Goal: Information Seeking & Learning: Learn about a topic

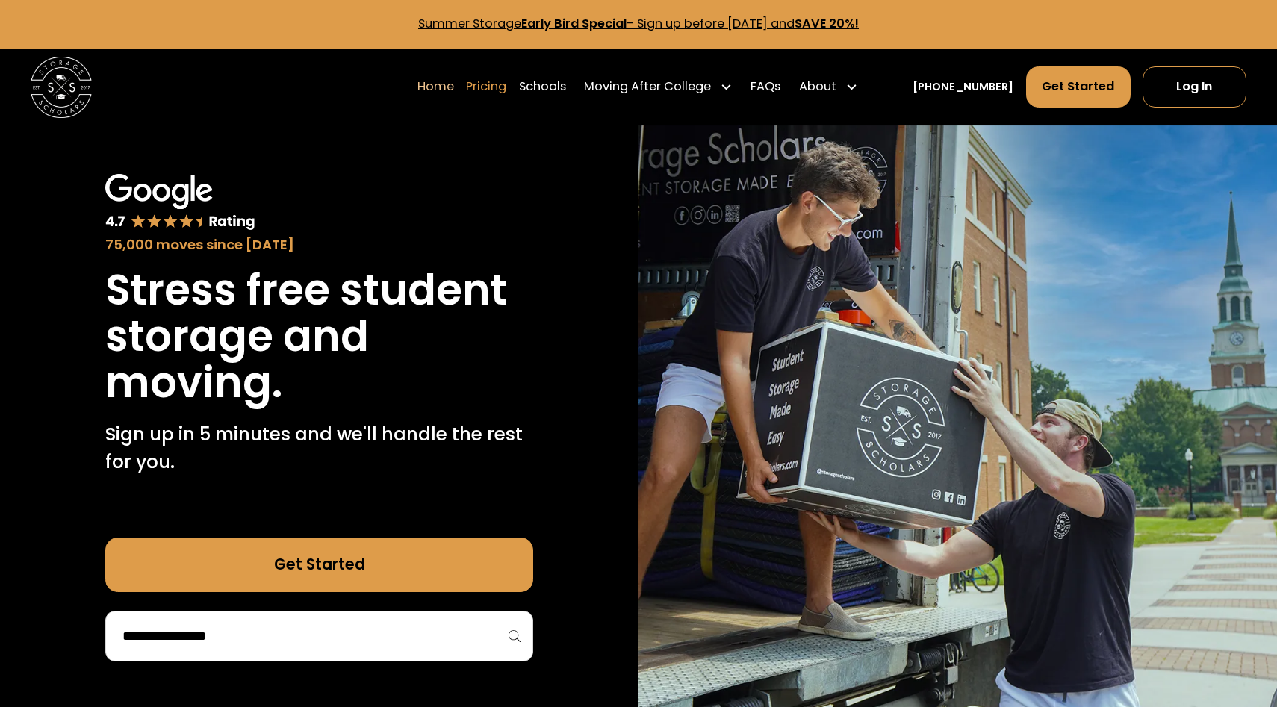
click at [506, 84] on link "Pricing" at bounding box center [486, 87] width 40 height 43
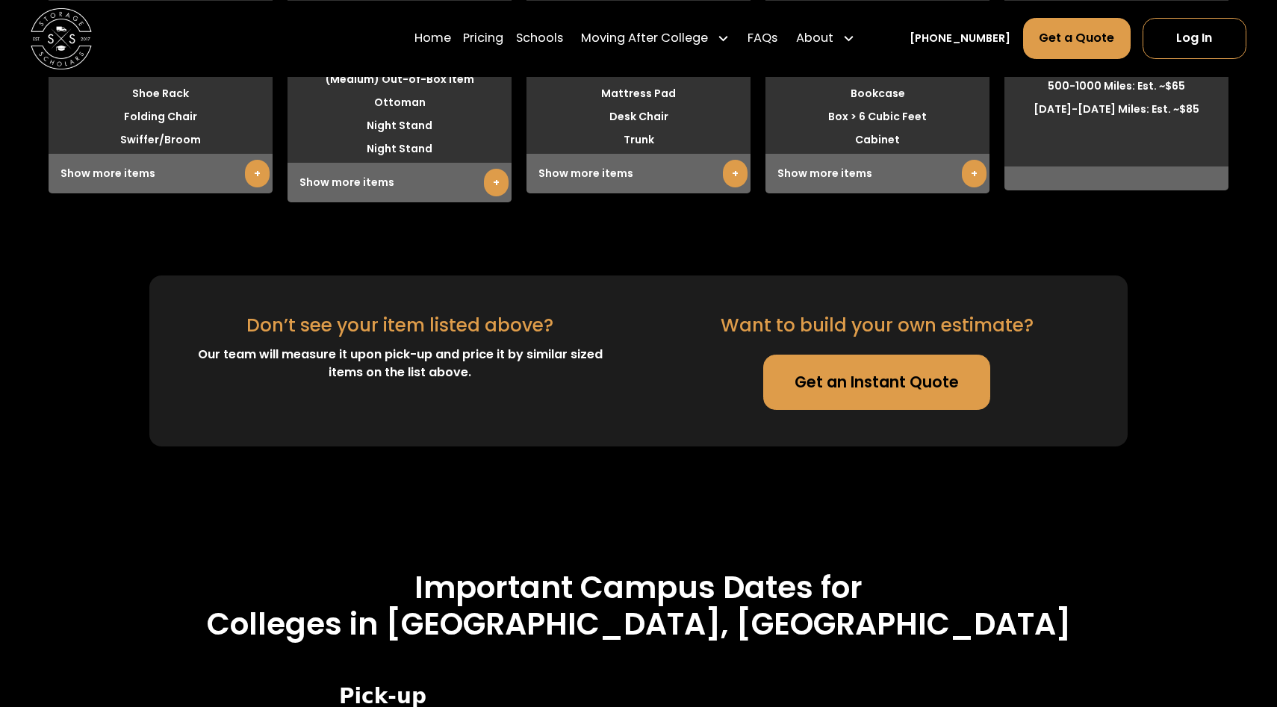
scroll to position [3795, 0]
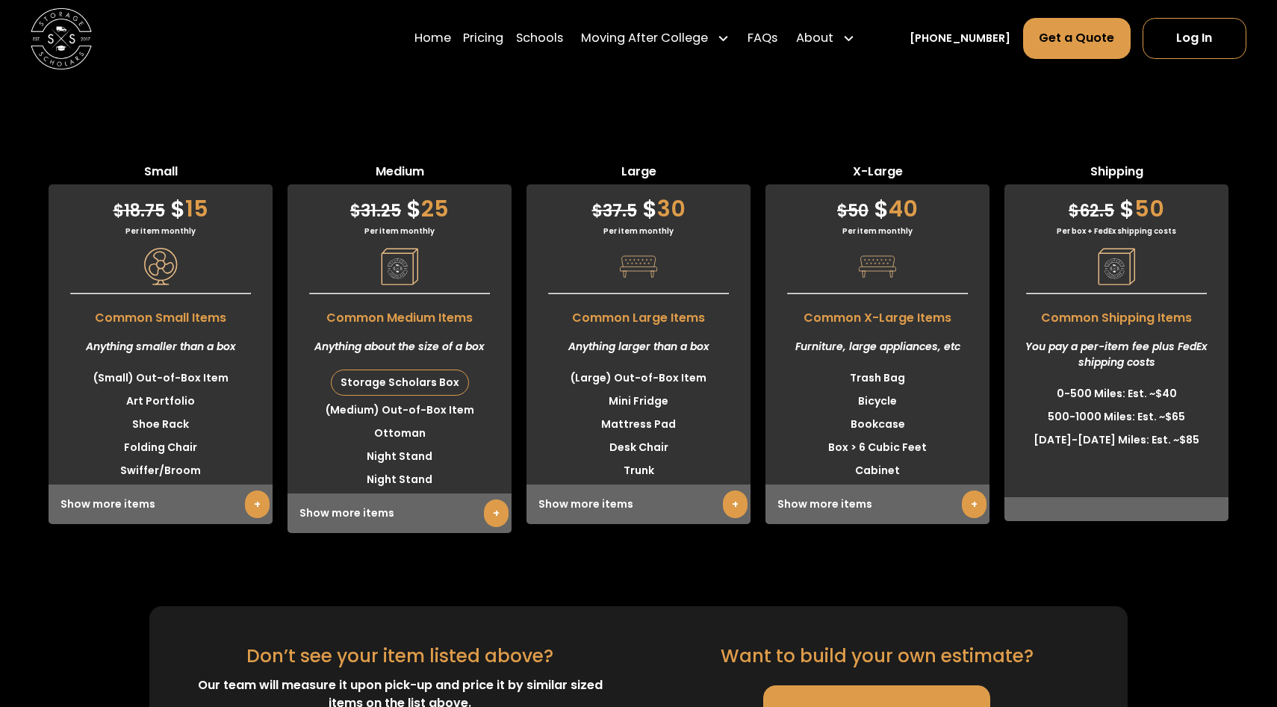
click at [497, 499] on link "+" at bounding box center [496, 513] width 25 height 28
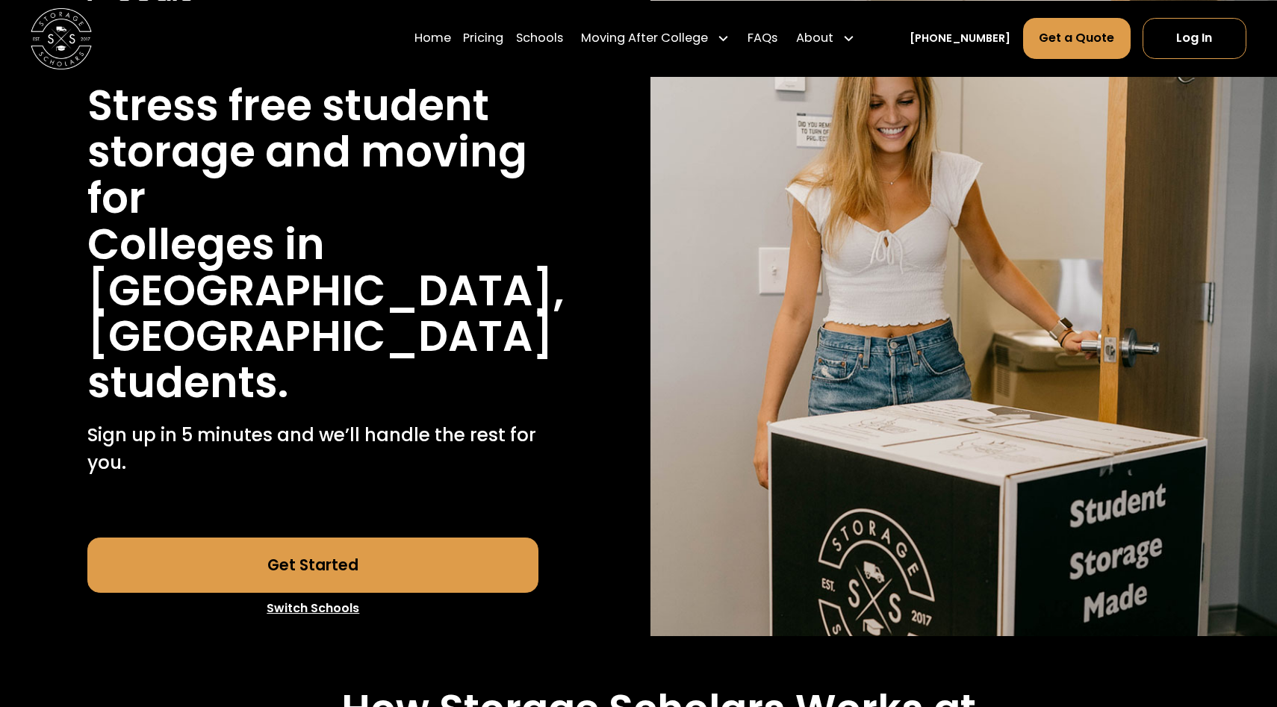
scroll to position [0, 0]
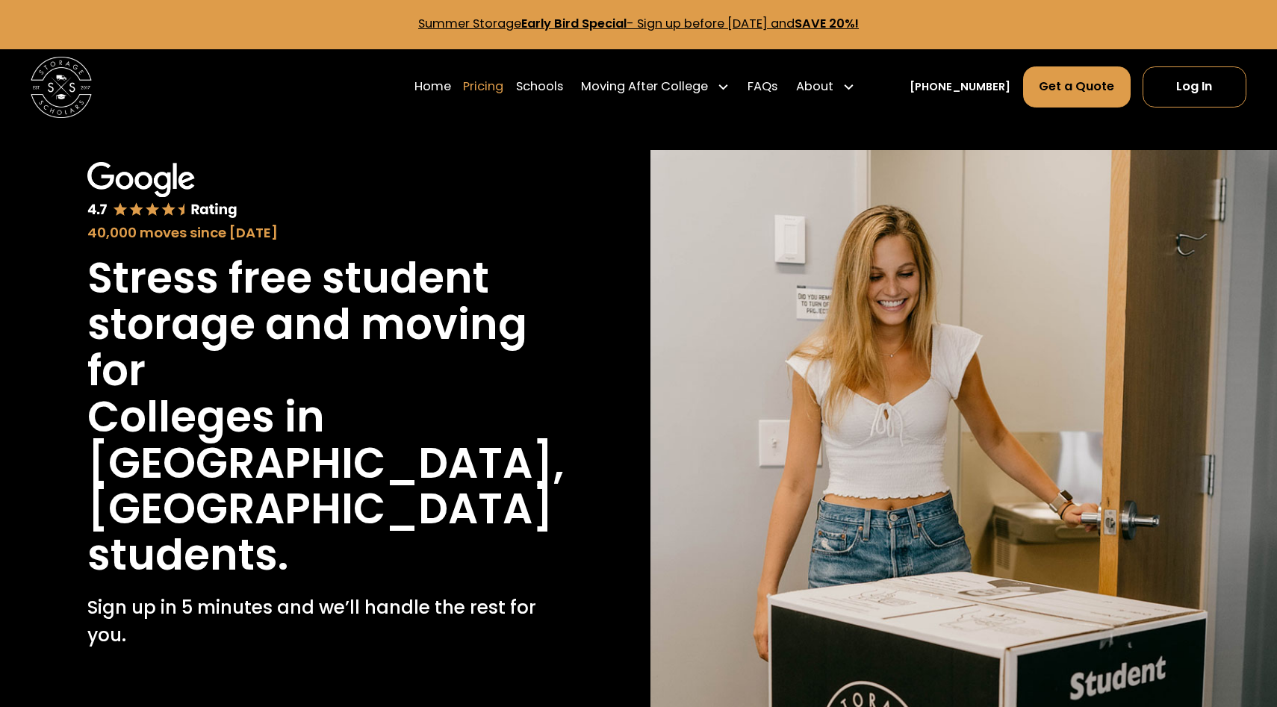
click at [503, 75] on link "Pricing" at bounding box center [483, 87] width 40 height 43
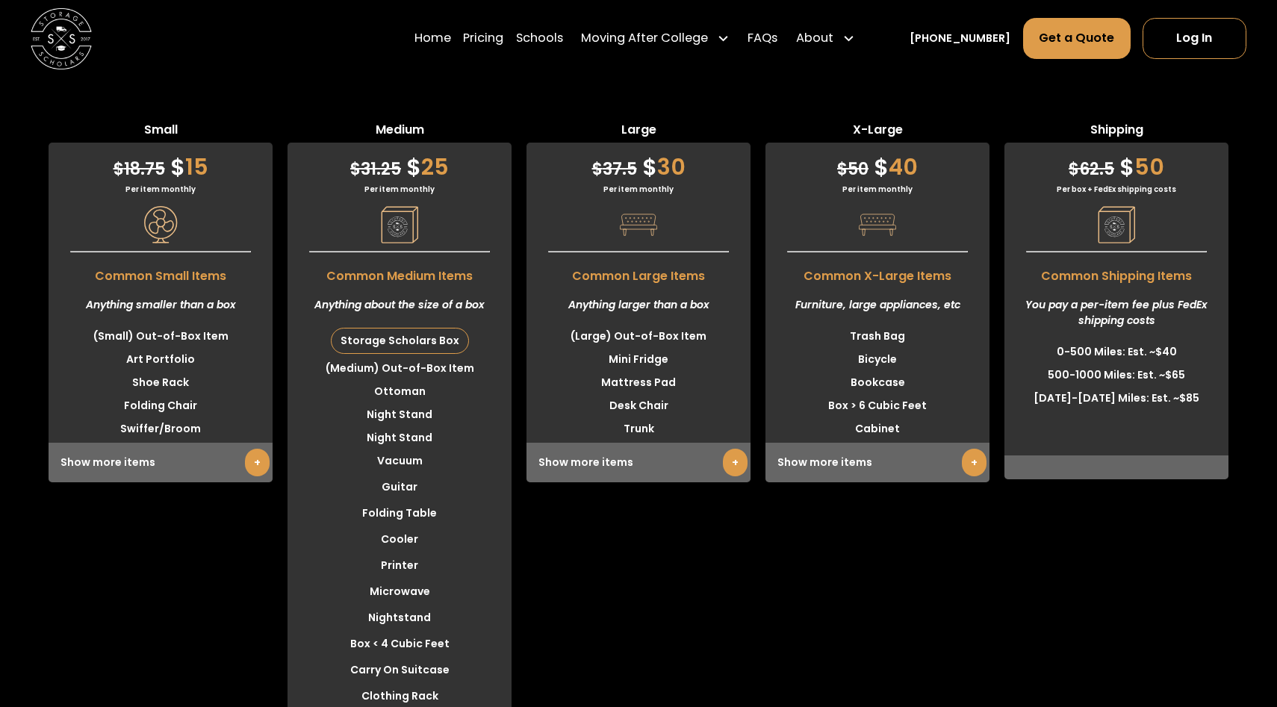
scroll to position [3837, 0]
click at [603, 555] on div "Large $ 37.5 $ 30 Per item monthly Common Large Items Anything larger than a bo…" at bounding box center [638, 625] width 224 height 1010
click at [549, 532] on div "Large $ 37.5 $ 30 Per item monthly Common Large Items Anything larger than a bo…" at bounding box center [638, 625] width 224 height 1010
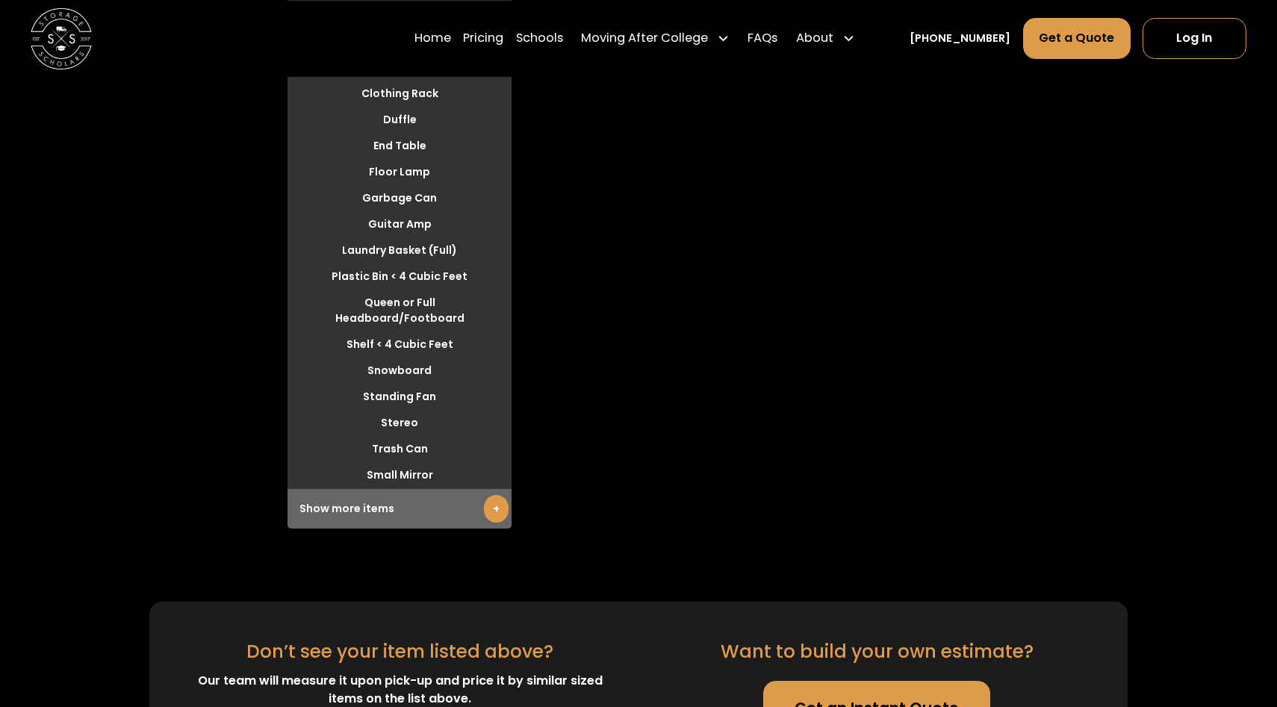
scroll to position [4447, 0]
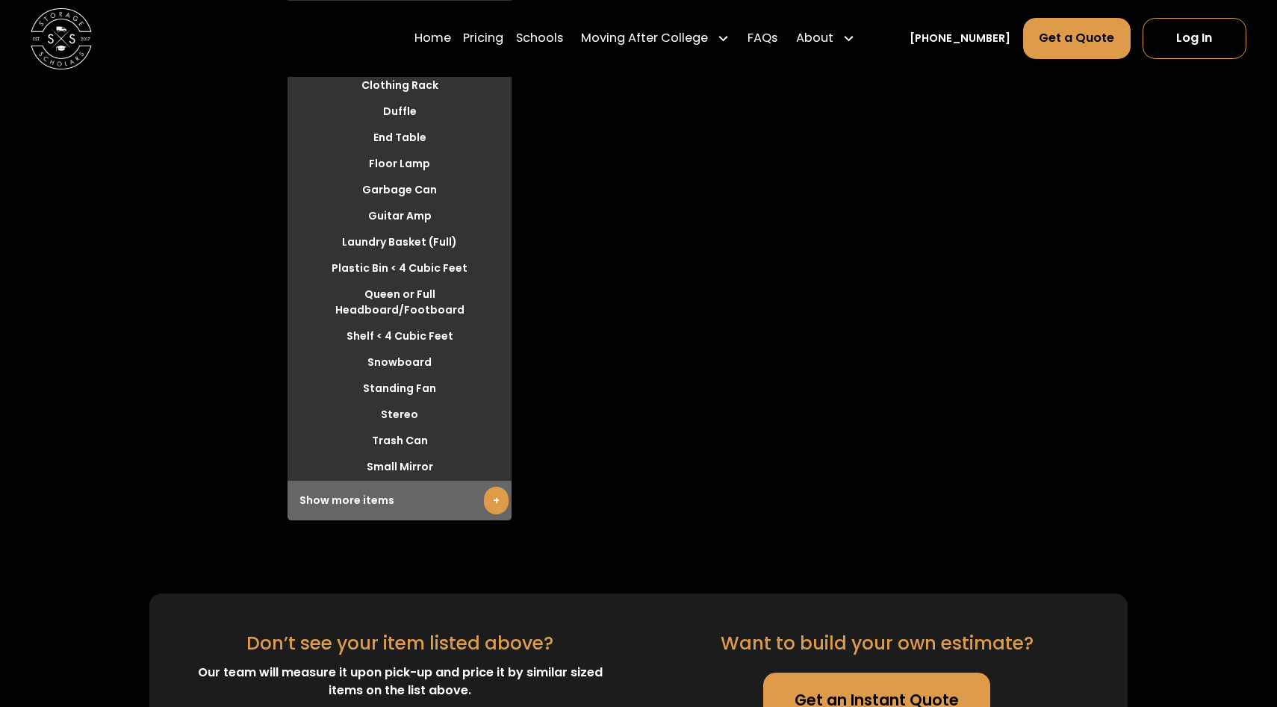
click at [373, 481] on div "Show more items +" at bounding box center [399, 501] width 224 height 40
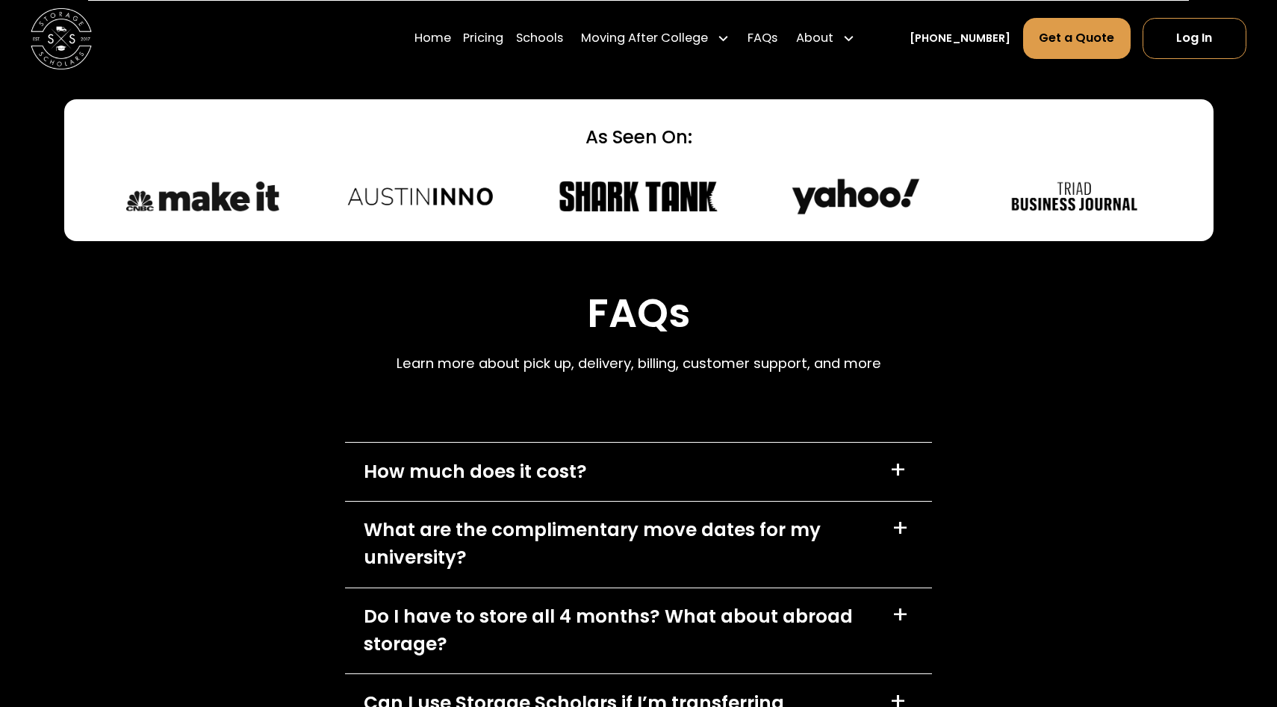
scroll to position [6665, 0]
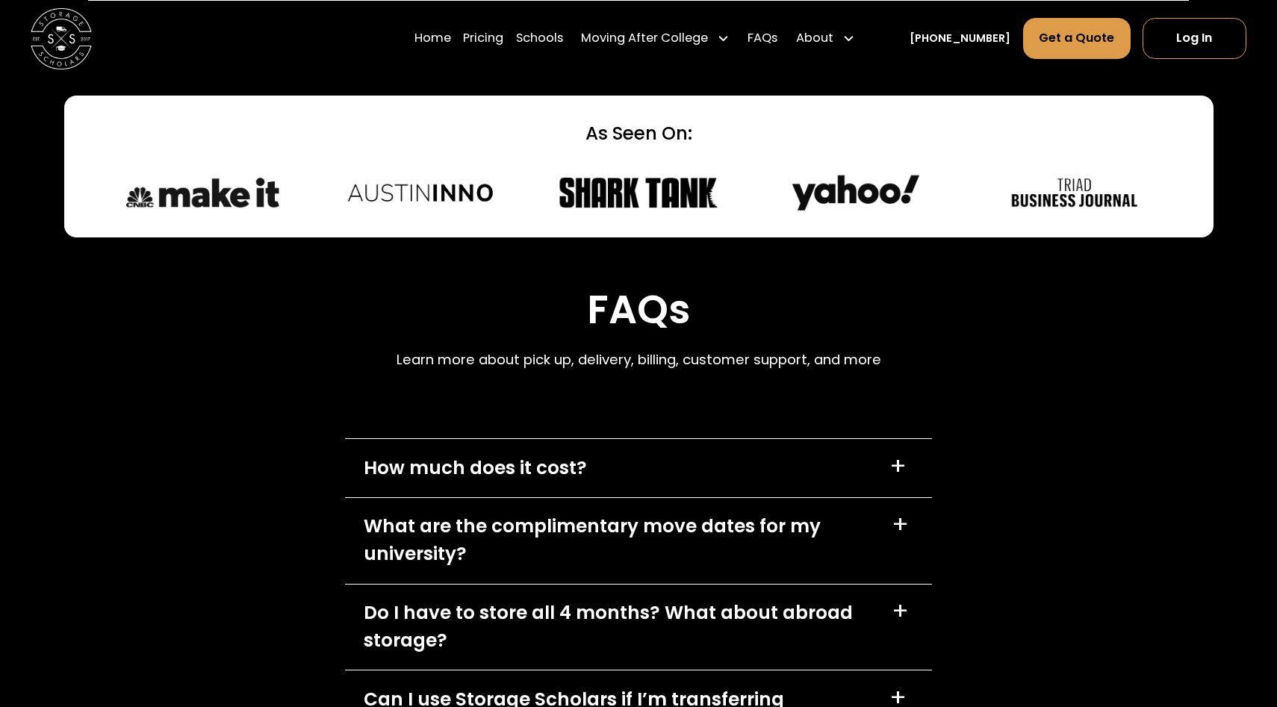
click at [648, 439] on div "How much does it cost? +" at bounding box center [638, 468] width 587 height 58
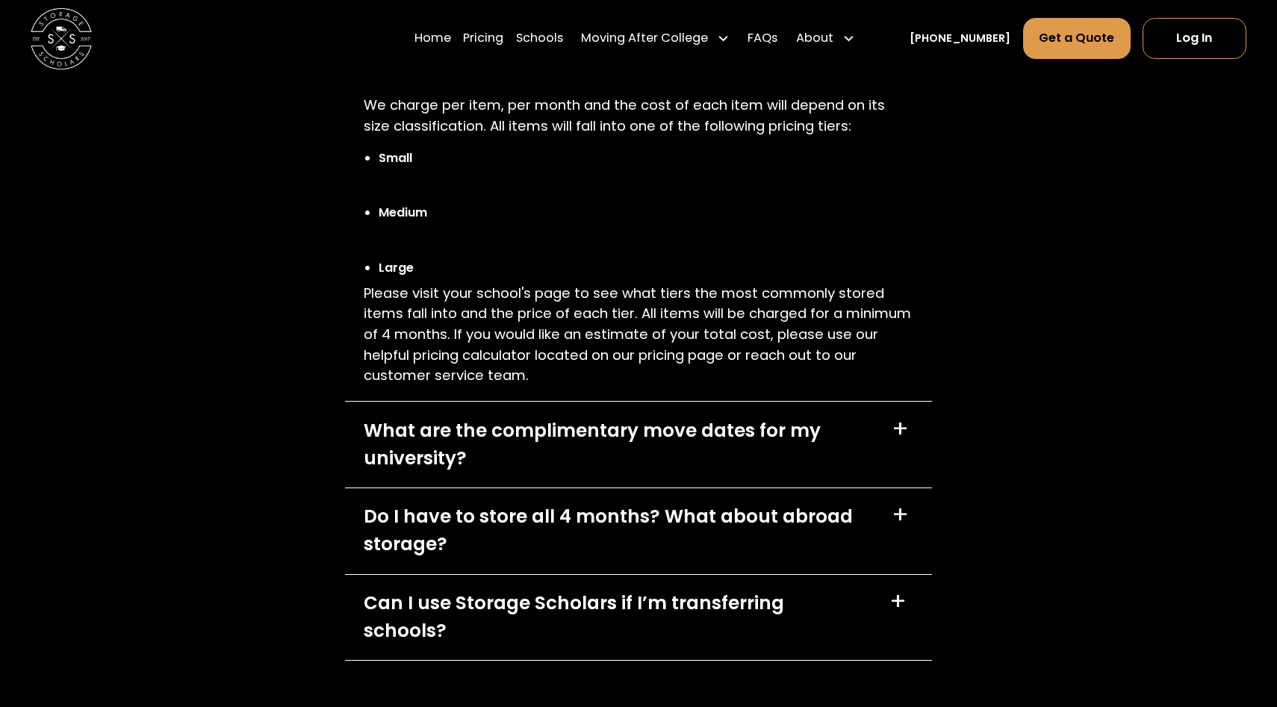
scroll to position [7074, 0]
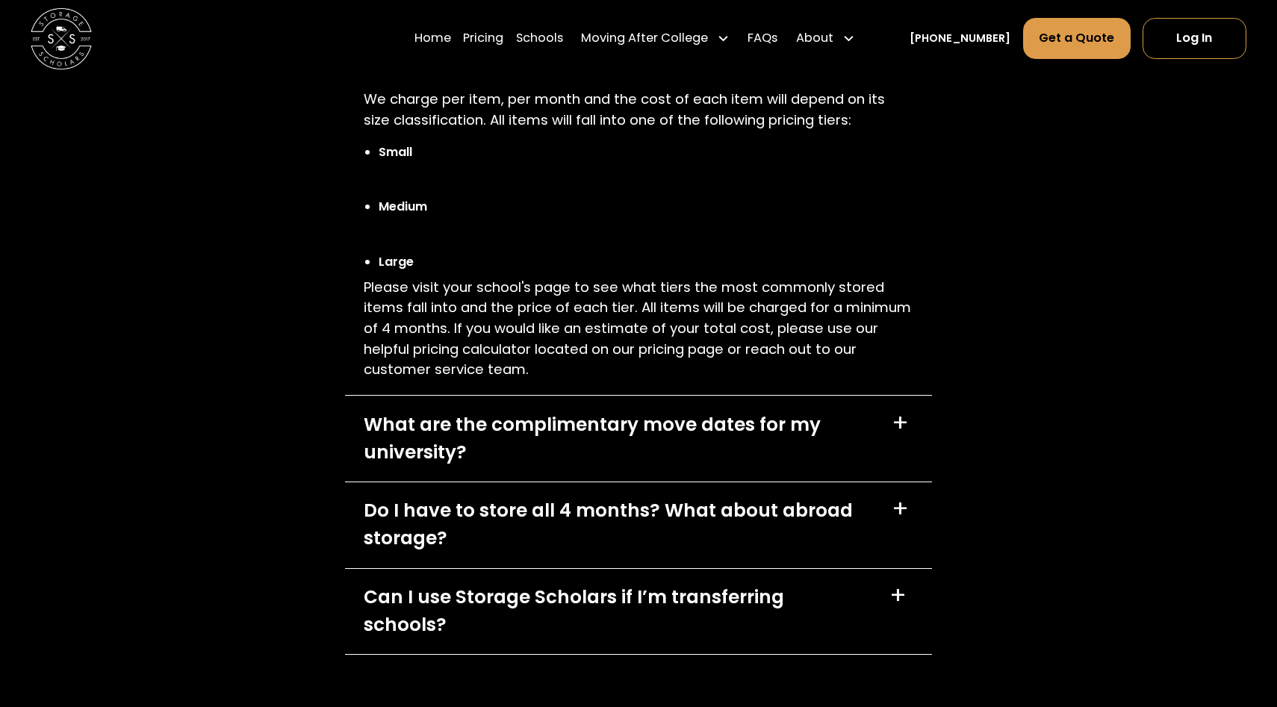
click at [708, 497] on div "Do I have to store all 4 months? What about abroad storage?" at bounding box center [619, 524] width 510 height 55
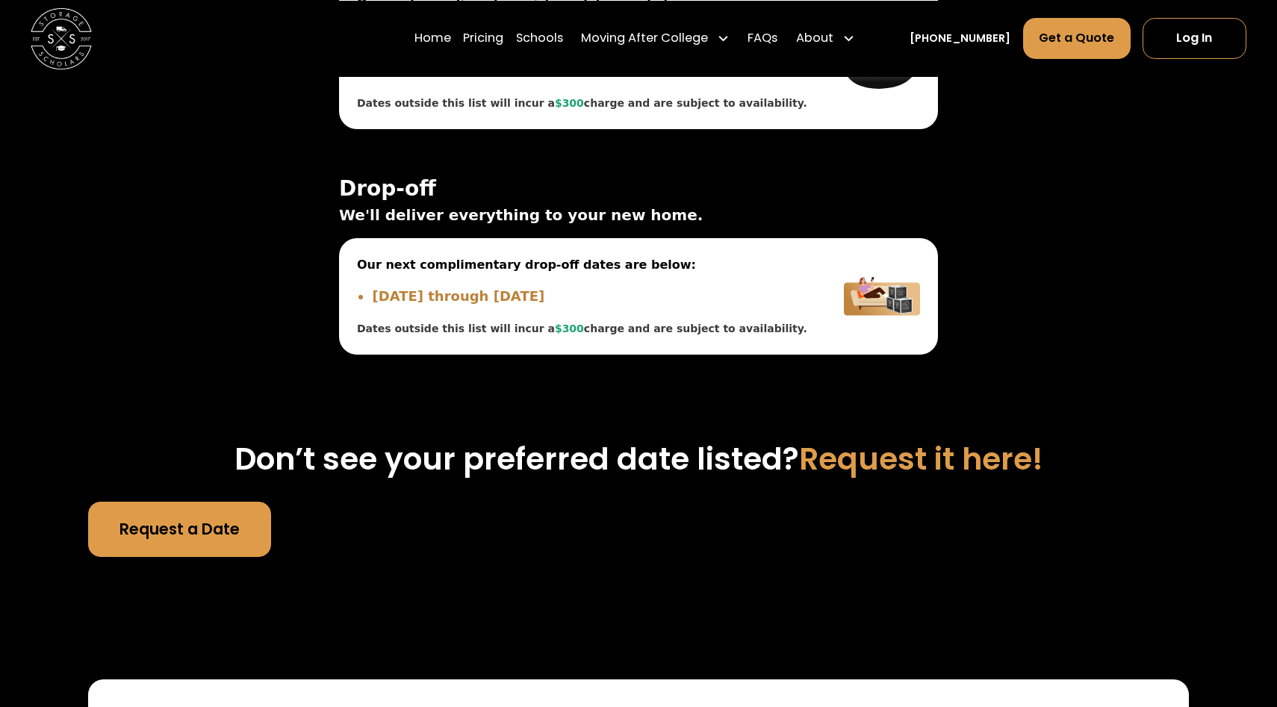
scroll to position [5189, 0]
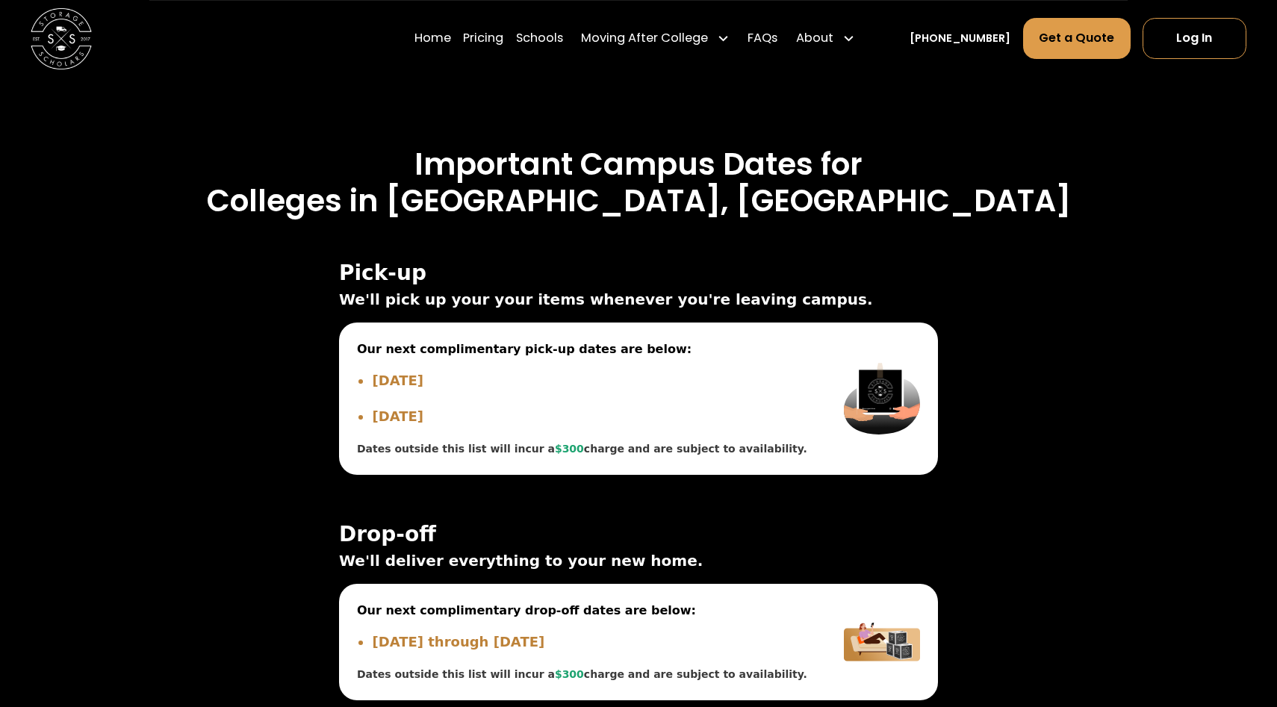
click at [965, 182] on h3 "Colleges in Syracuse, NY" at bounding box center [638, 200] width 1100 height 37
